Goal: Transaction & Acquisition: Purchase product/service

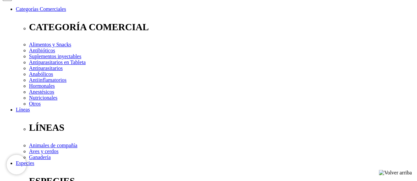
scroll to position [99, 0]
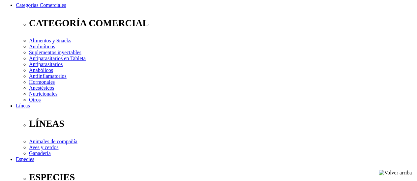
select select "33"
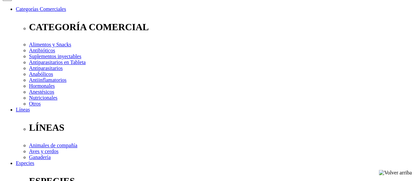
scroll to position [97, 0]
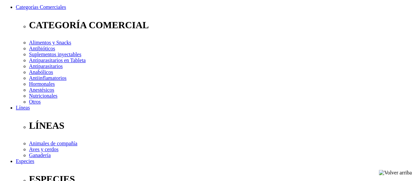
select select "91"
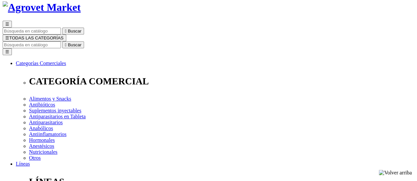
scroll to position [4, 0]
